Goal: Ask a question

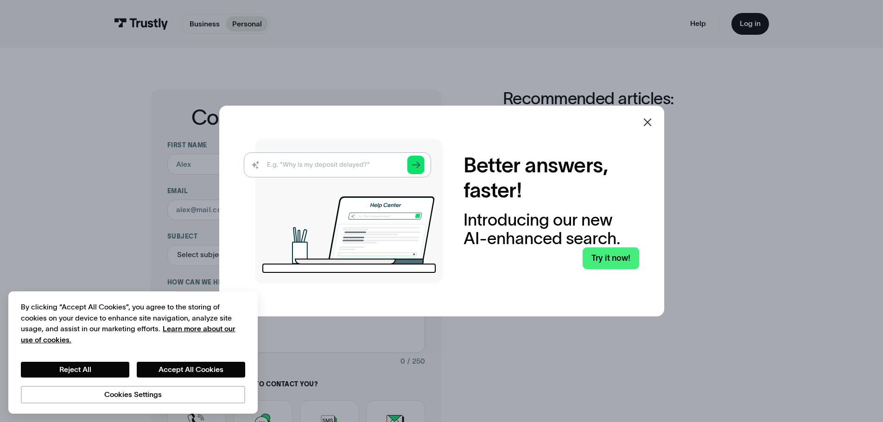
click at [643, 122] on div at bounding box center [647, 122] width 22 height 22
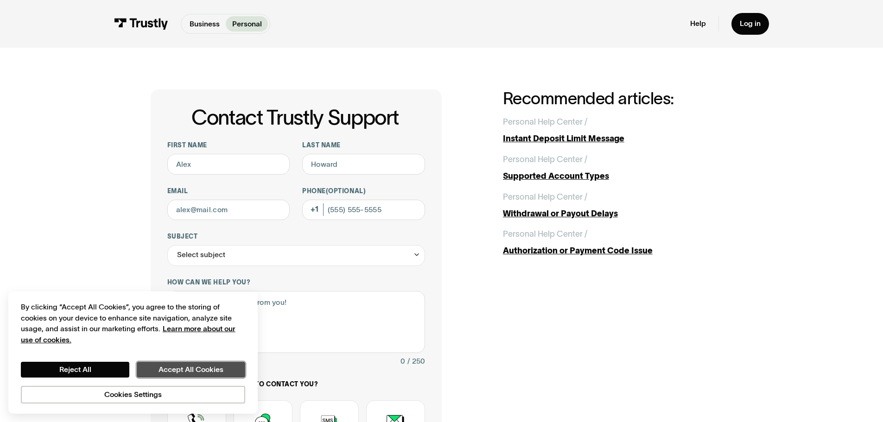
click at [169, 370] on button "Accept All Cookies" at bounding box center [191, 370] width 108 height 16
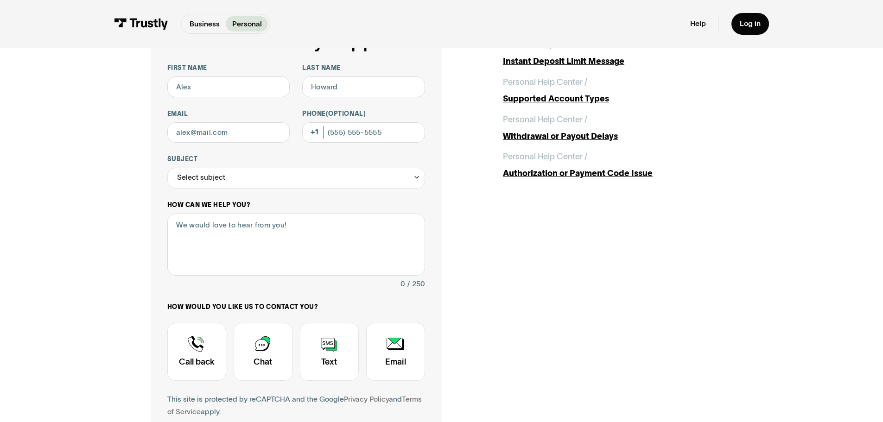
scroll to position [57, 0]
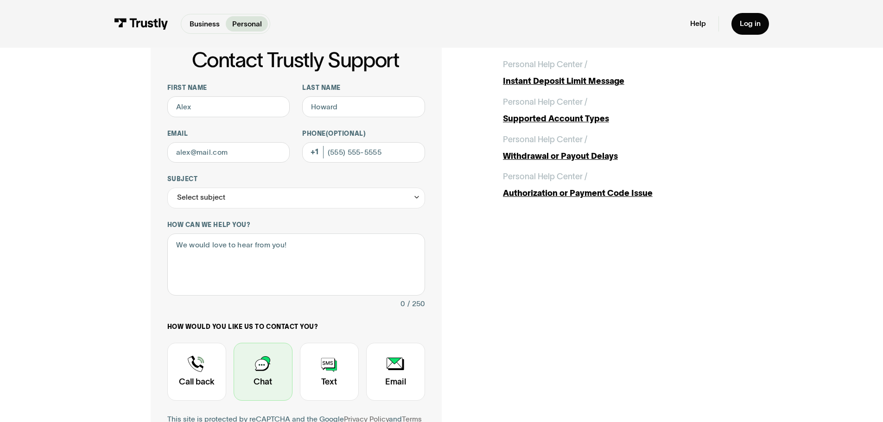
click at [273, 371] on div "Contact Trustly Support" at bounding box center [262, 372] width 59 height 58
click at [278, 369] on div "Contact Trustly Support" at bounding box center [262, 372] width 59 height 58
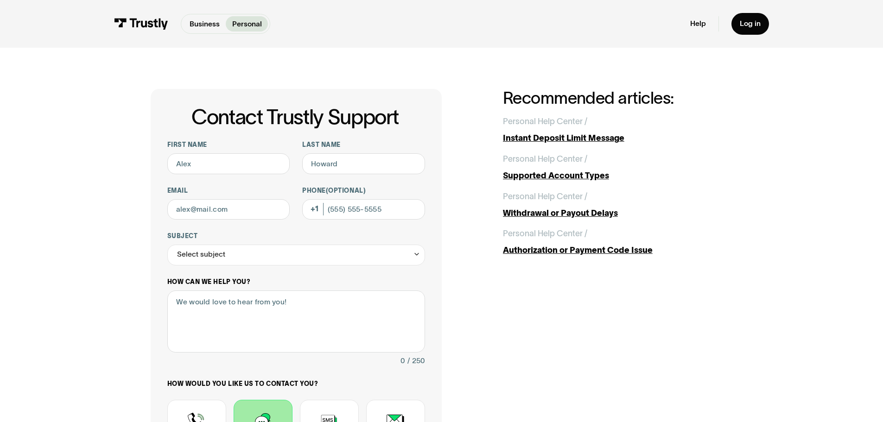
scroll to position [0, 0]
click at [340, 85] on div "Contact Trustly Support First name Last name Email Phone (Optional) Subject Sel…" at bounding box center [441, 326] width 841 height 557
